Goal: Task Accomplishment & Management: Use online tool/utility

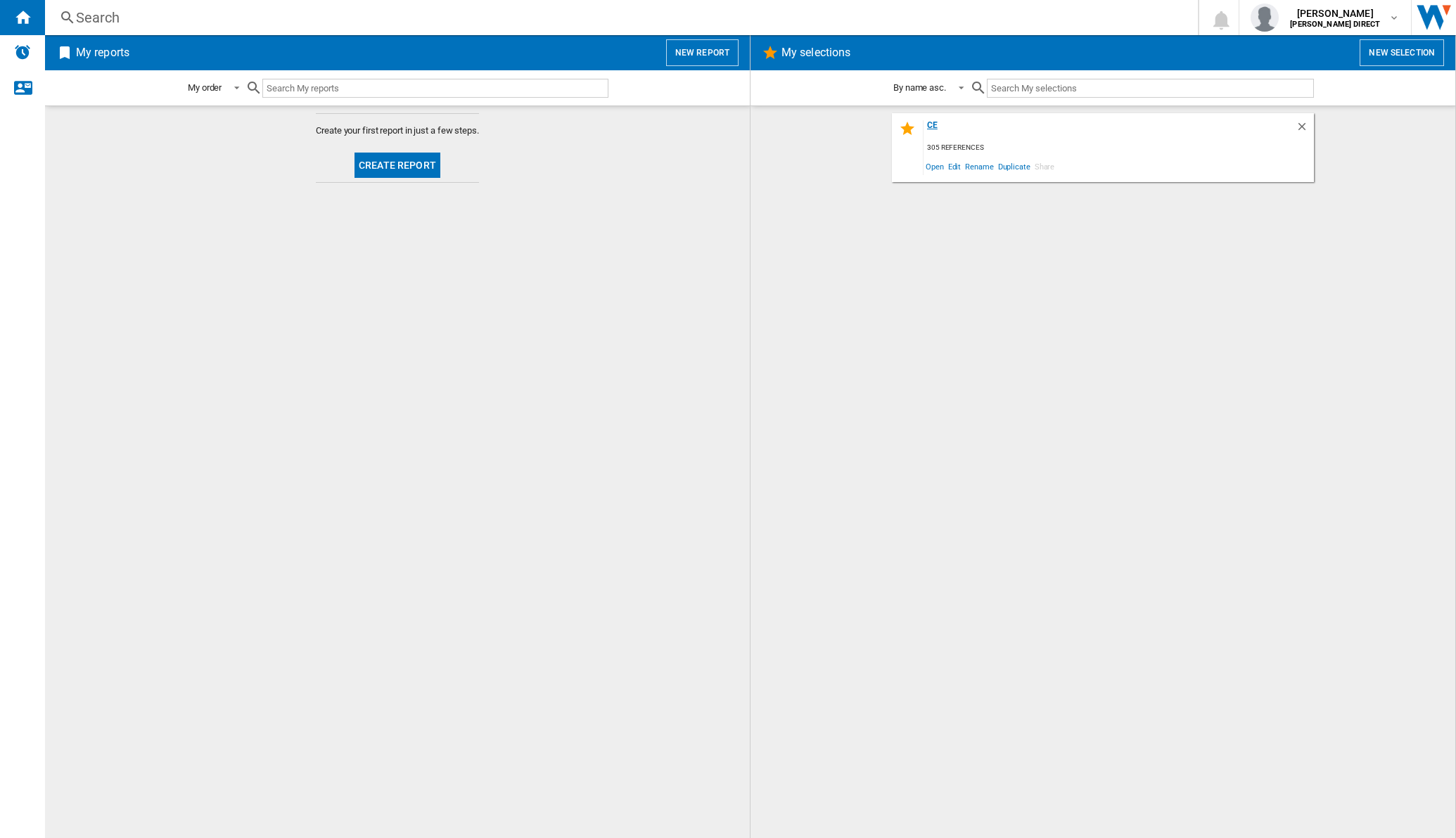
click at [935, 126] on div "ce" at bounding box center [1110, 129] width 372 height 19
